Goal: Transaction & Acquisition: Download file/media

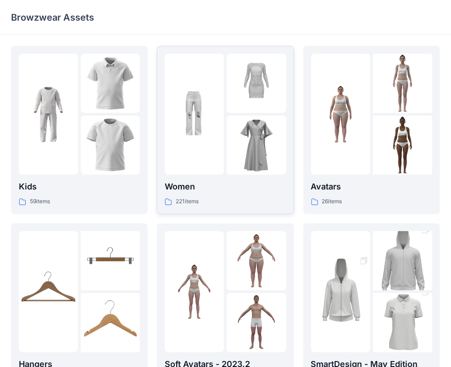
click at [212, 112] on img at bounding box center [194, 114] width 59 height 59
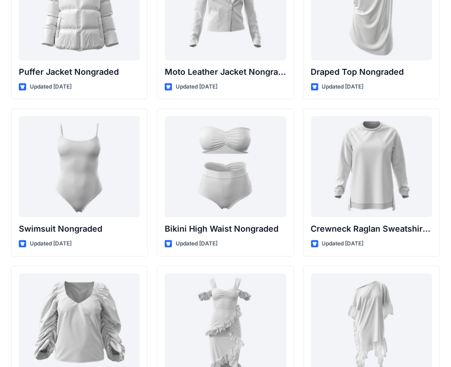
scroll to position [8512, 0]
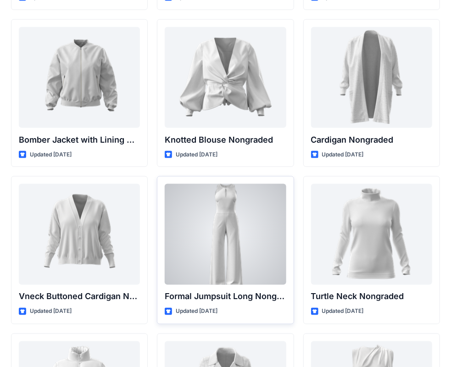
click at [201, 213] on div at bounding box center [225, 234] width 121 height 101
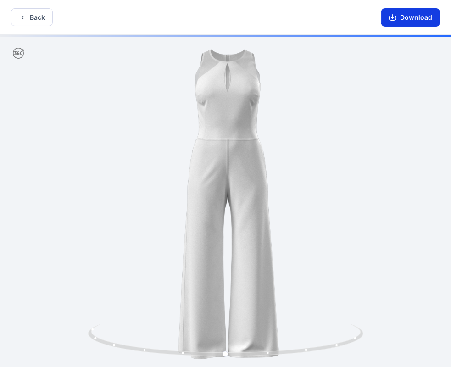
click at [421, 17] on button "Download" at bounding box center [410, 17] width 59 height 18
